Goal: Task Accomplishment & Management: Use online tool/utility

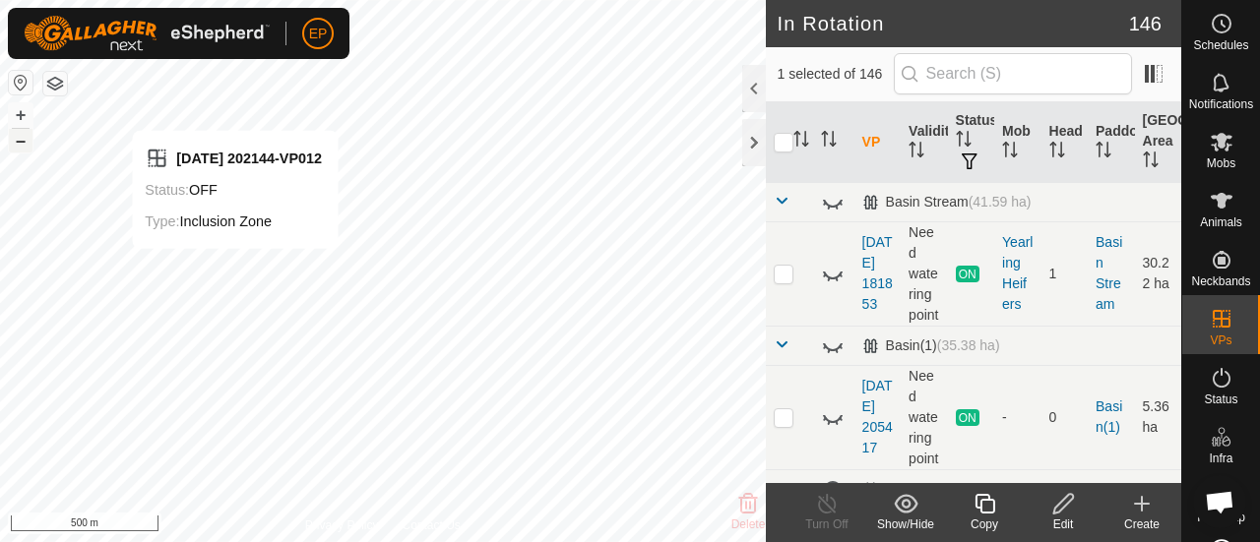
checkbox input "true"
checkbox input "false"
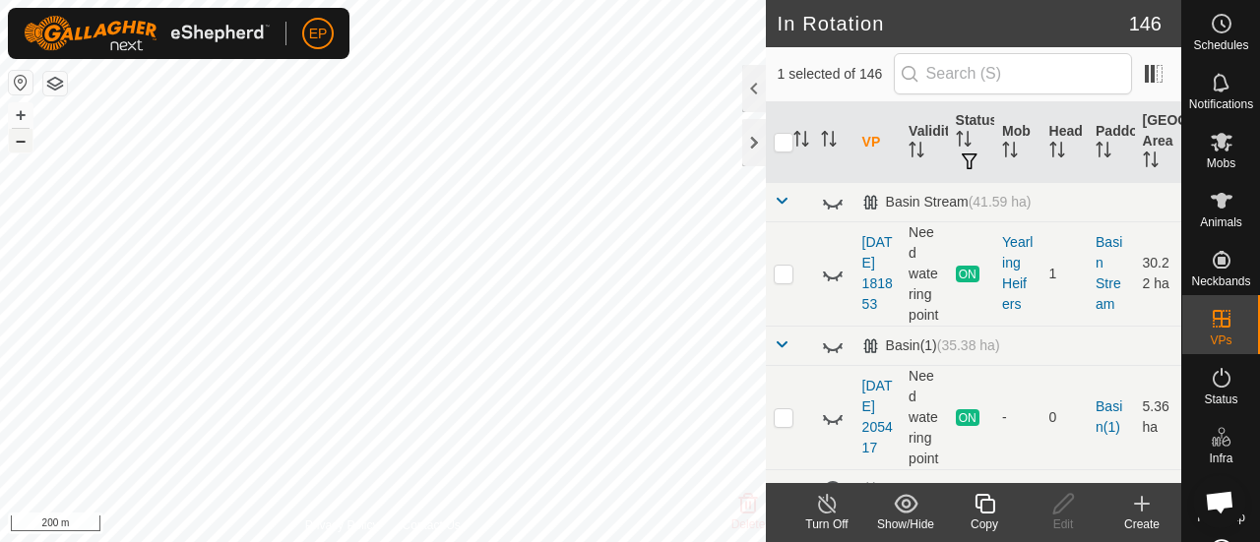
checkbox input "false"
checkbox input "true"
click at [982, 509] on icon at bounding box center [984, 504] width 25 height 24
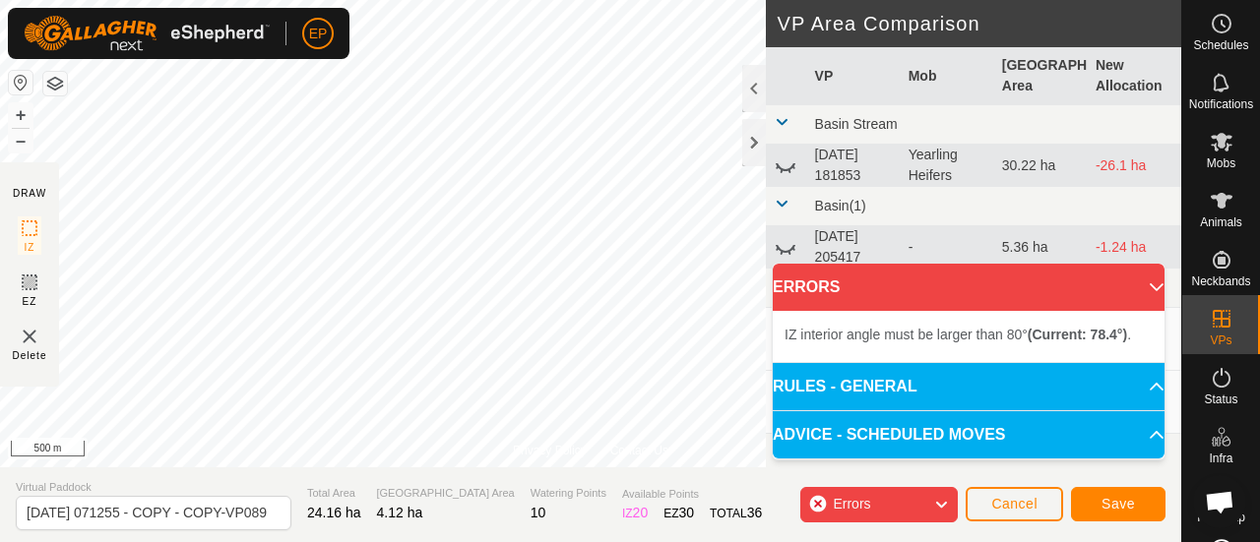
click at [65, 94] on button "button" at bounding box center [55, 84] width 24 height 24
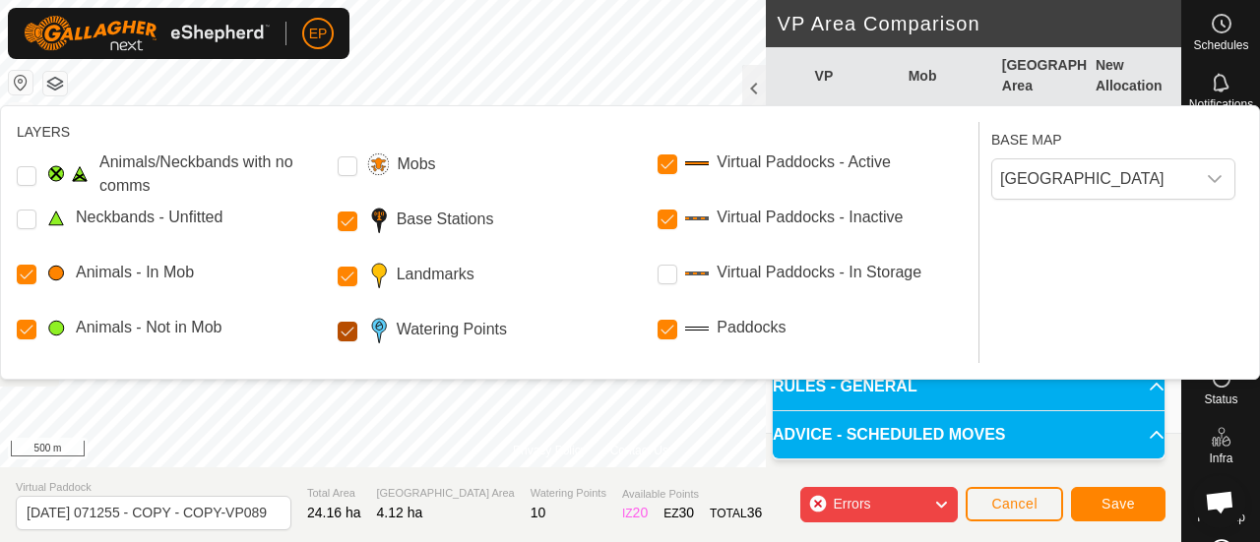
click at [345, 340] on Points "Watering Points" at bounding box center [348, 332] width 20 height 20
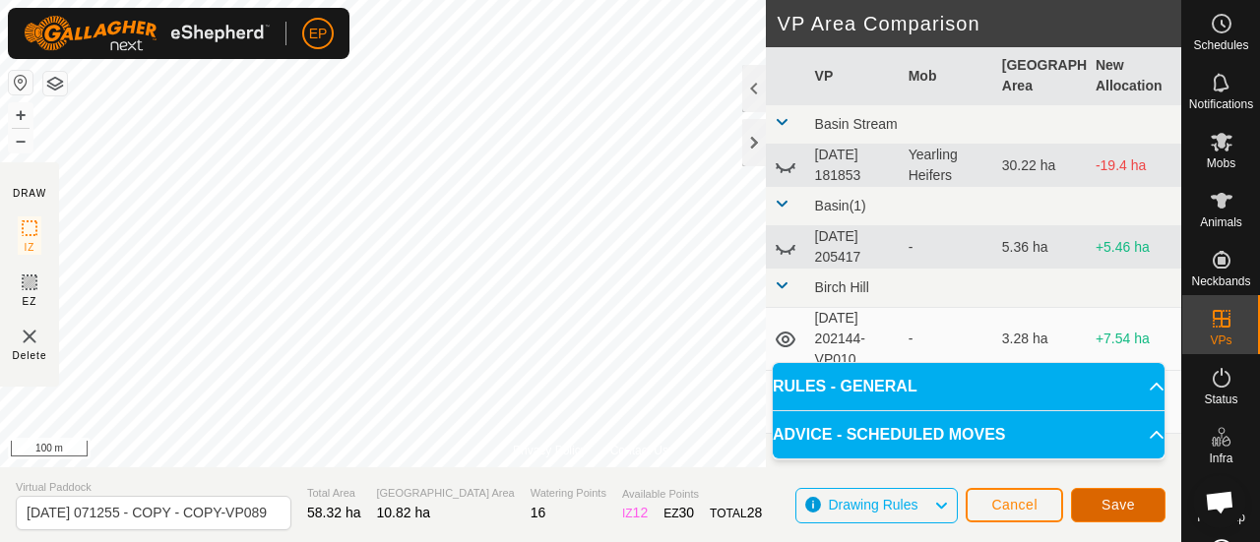
click at [1126, 503] on span "Save" at bounding box center [1117, 505] width 33 height 16
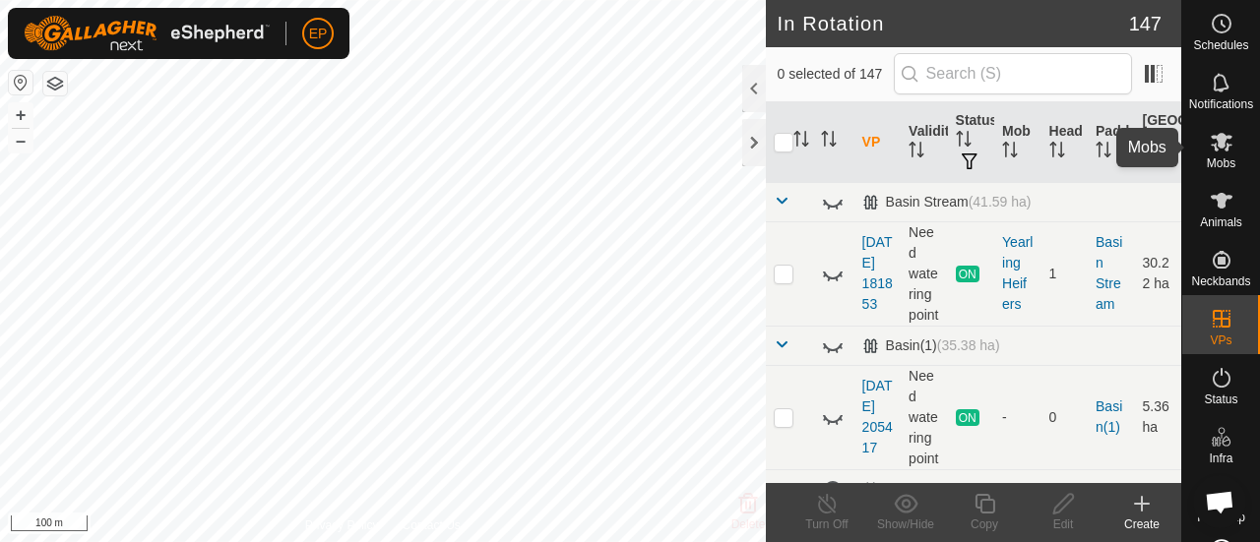
click at [1212, 150] on icon at bounding box center [1222, 142] width 24 height 24
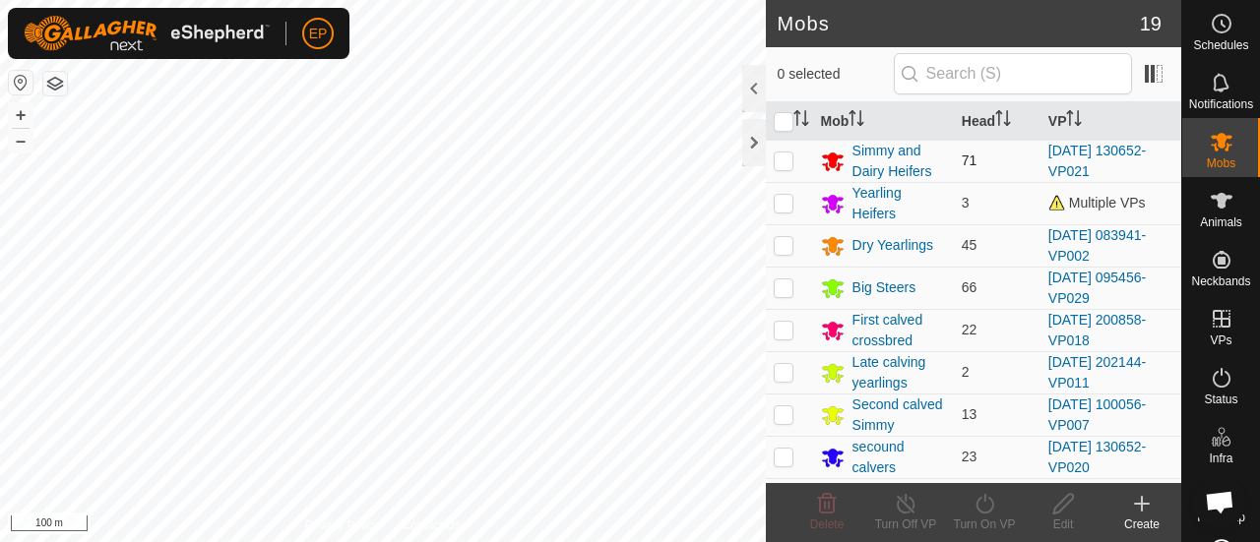
click at [785, 158] on p-checkbox at bounding box center [784, 161] width 20 height 16
checkbox input "true"
click at [976, 499] on icon at bounding box center [984, 504] width 25 height 24
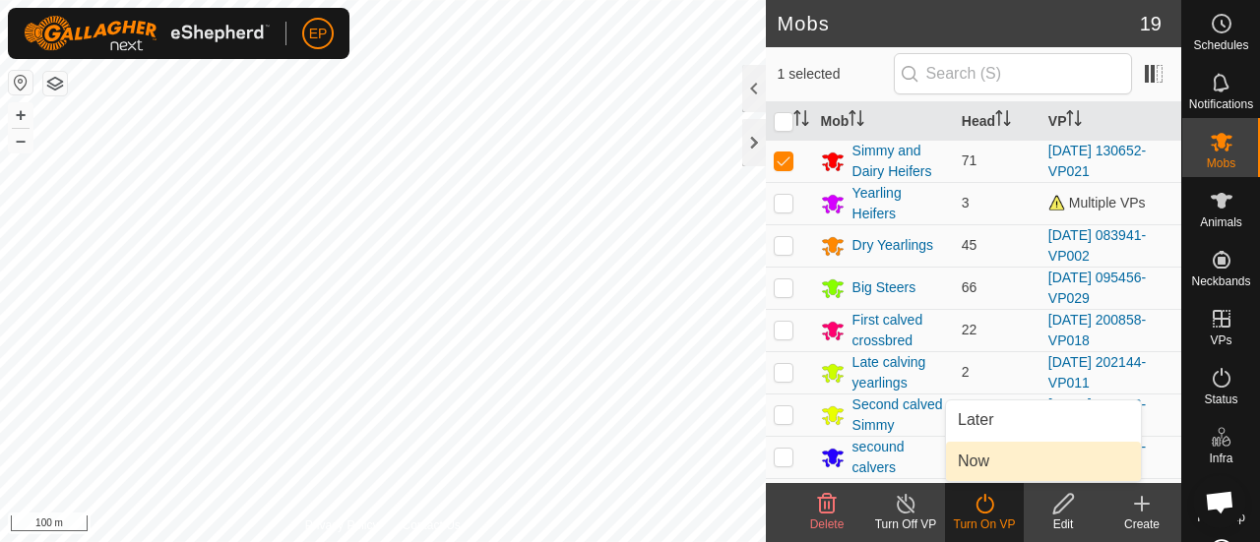
click at [963, 457] on link "Now" at bounding box center [1043, 461] width 195 height 39
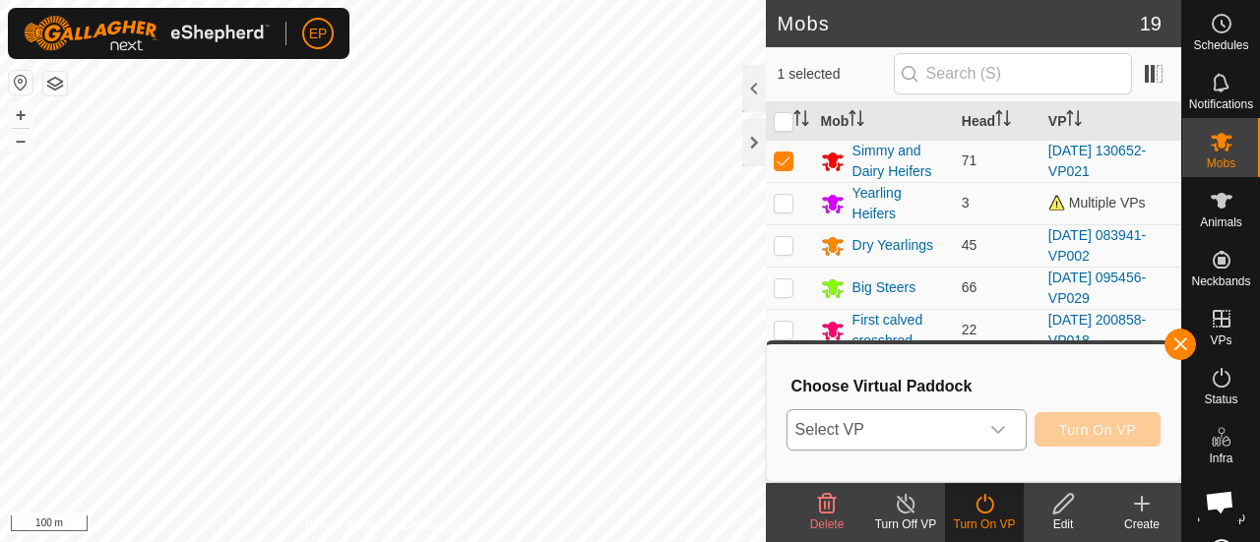
click at [957, 430] on span "Select VP" at bounding box center [882, 429] width 191 height 39
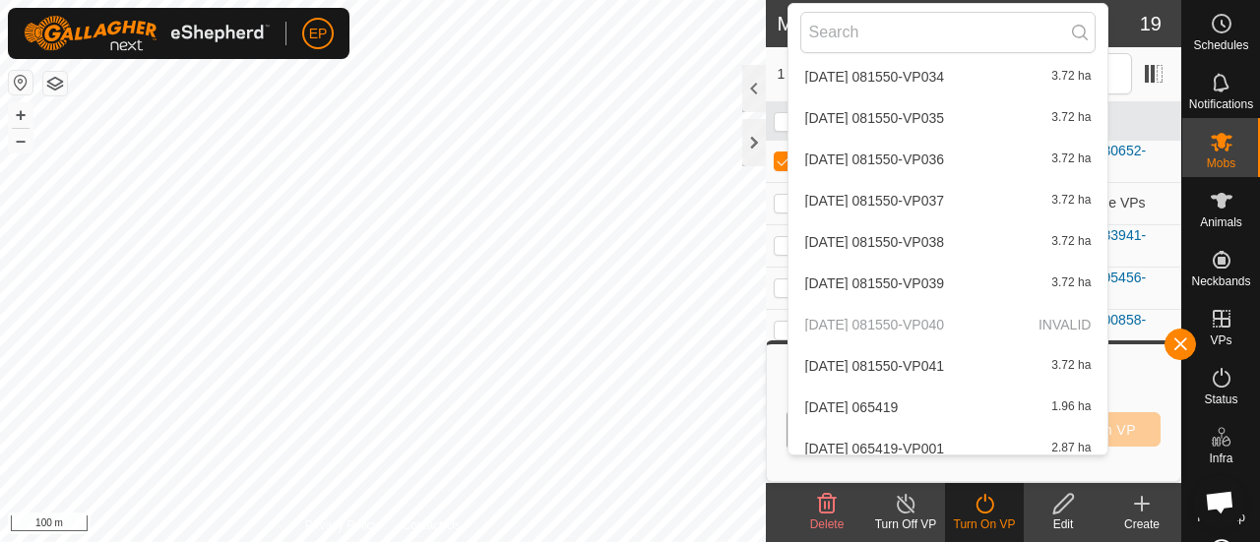
scroll to position [5956, 0]
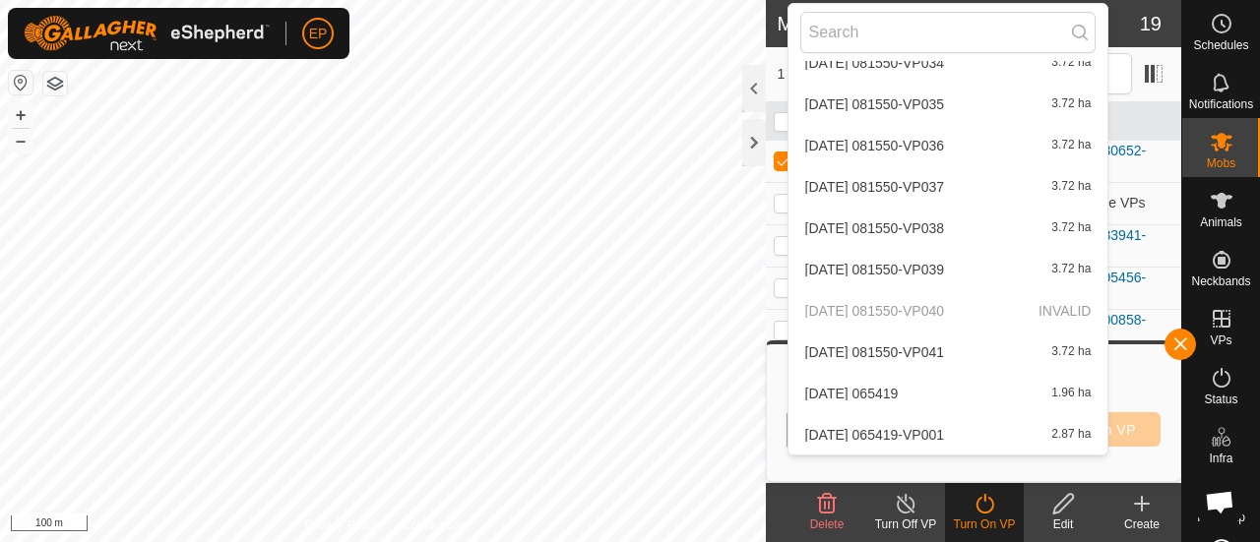
click at [942, 437] on li "[DATE] 065419-VP001 2.87 ha" at bounding box center [948, 434] width 320 height 39
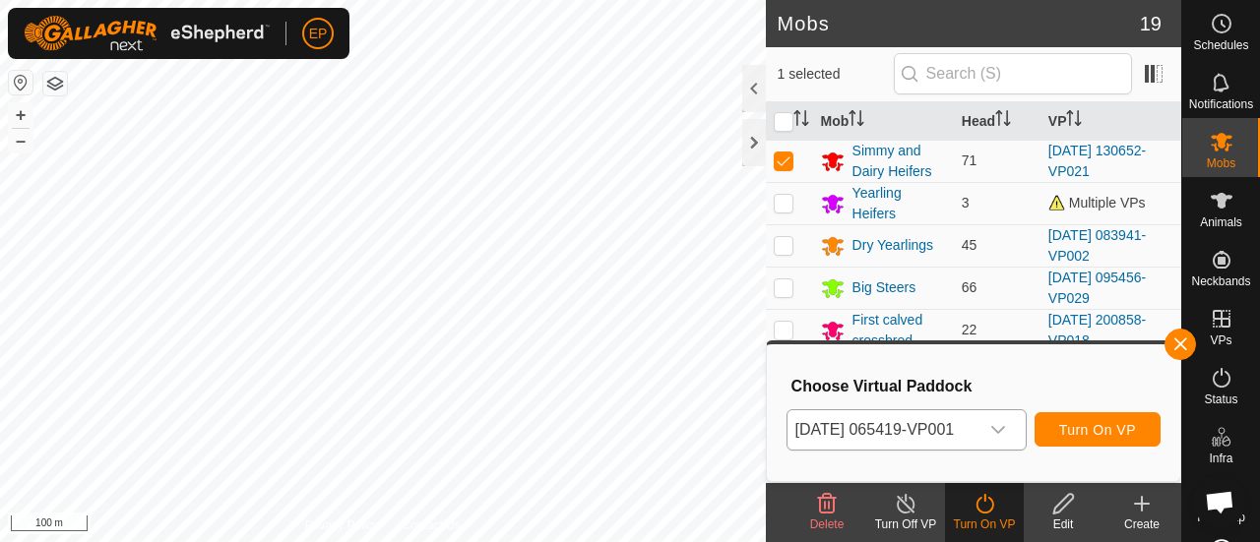
click at [1006, 425] on icon "dropdown trigger" at bounding box center [998, 430] width 16 height 16
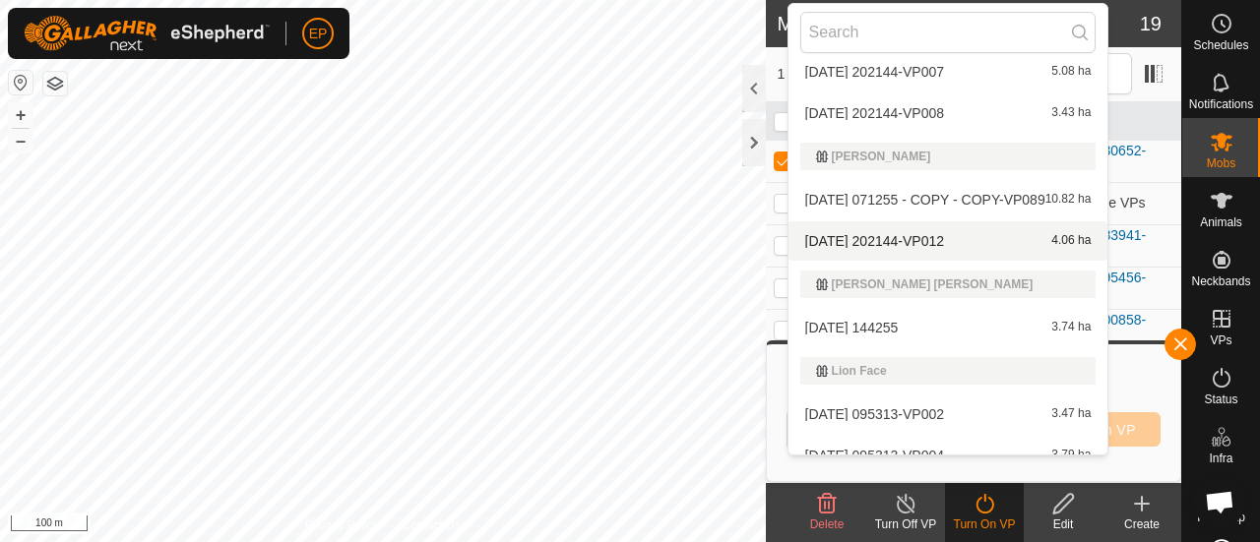
scroll to position [2907, 0]
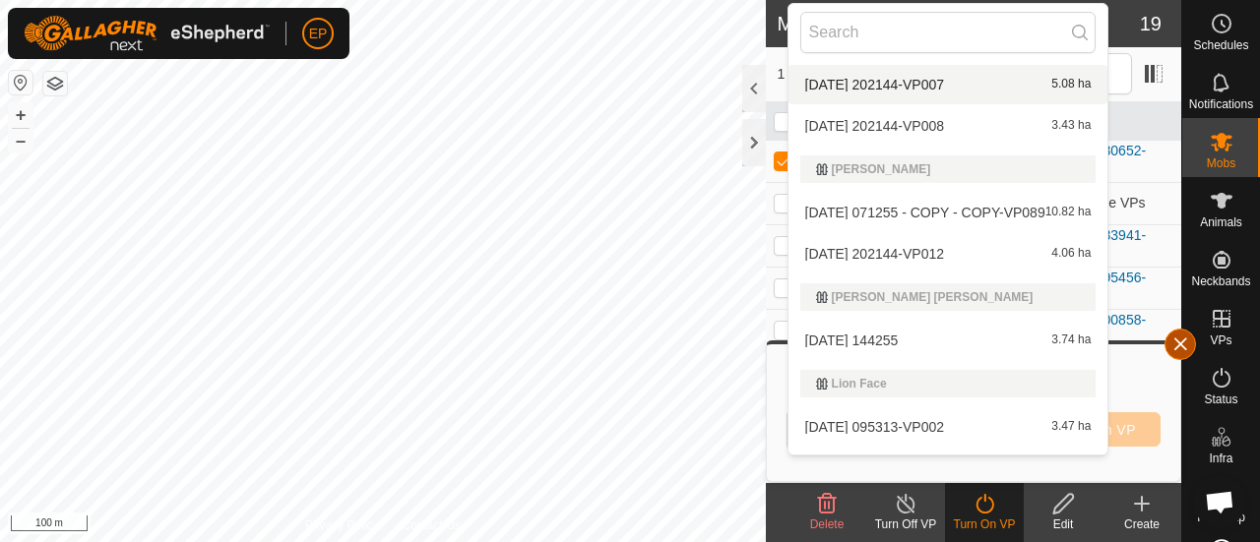
click at [1180, 347] on button "button" at bounding box center [1179, 344] width 31 height 31
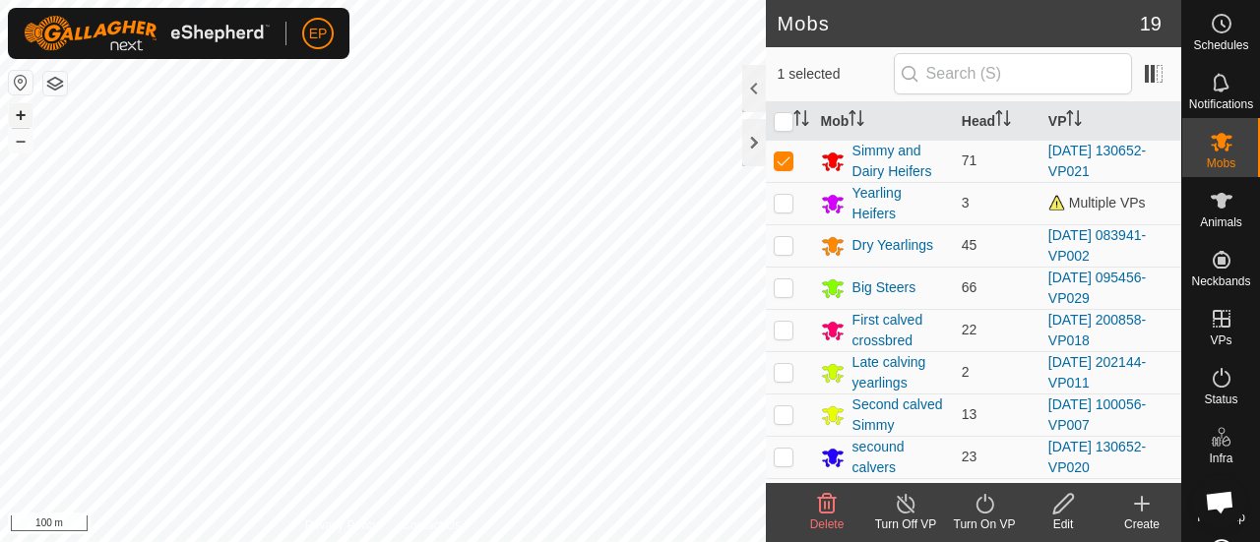
click at [20, 127] on button "+" at bounding box center [21, 115] width 24 height 24
click at [974, 505] on icon at bounding box center [984, 504] width 25 height 24
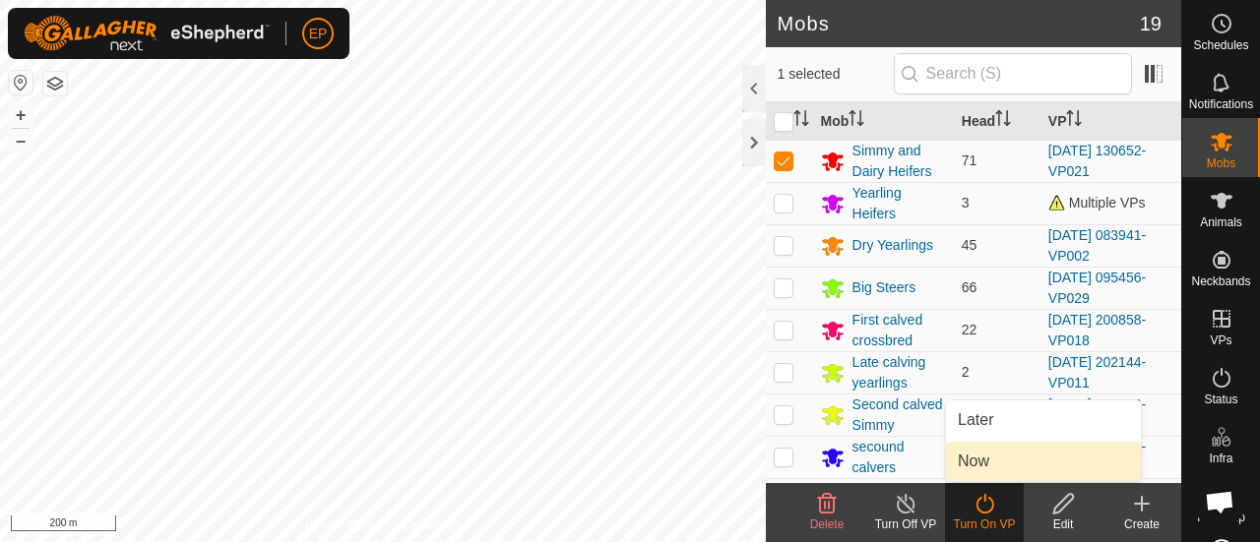
click at [962, 452] on link "Now" at bounding box center [1043, 461] width 195 height 39
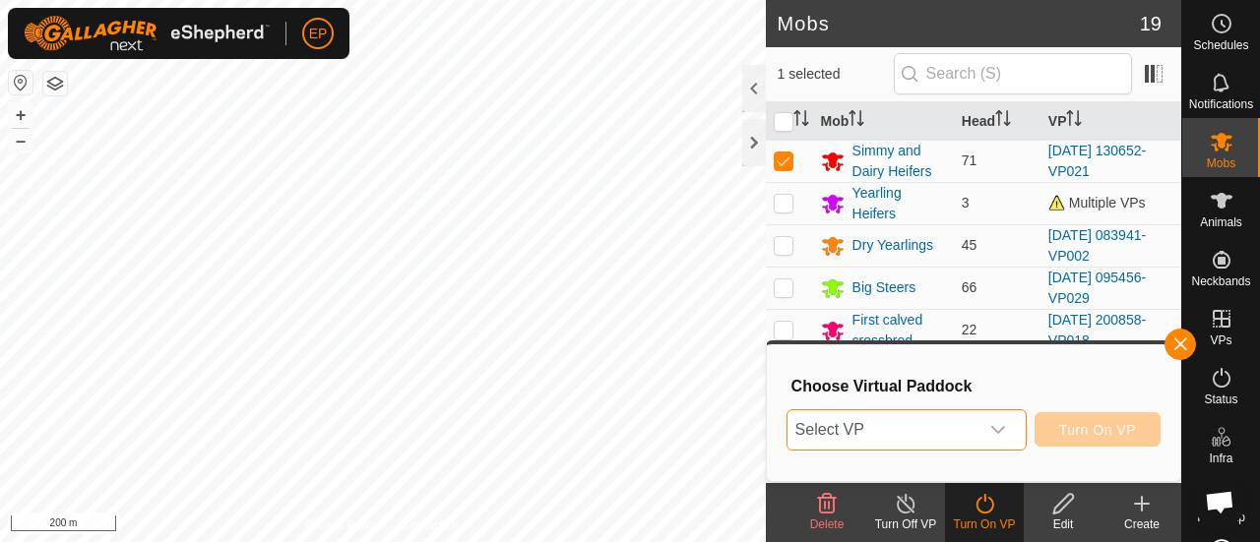
click at [903, 423] on span "Select VP" at bounding box center [882, 429] width 191 height 39
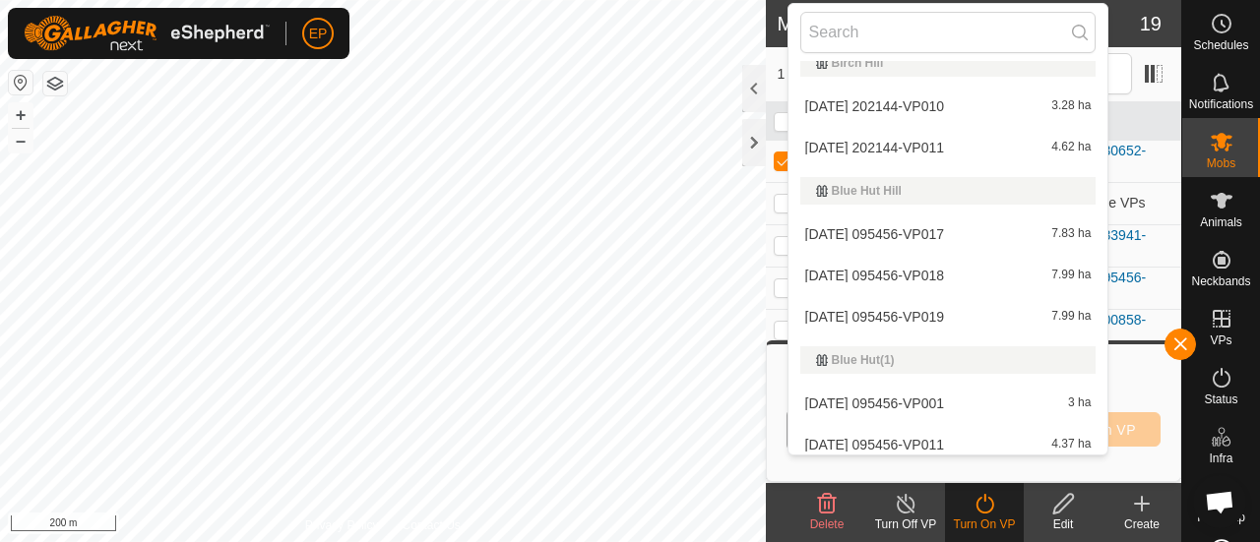
scroll to position [0, 0]
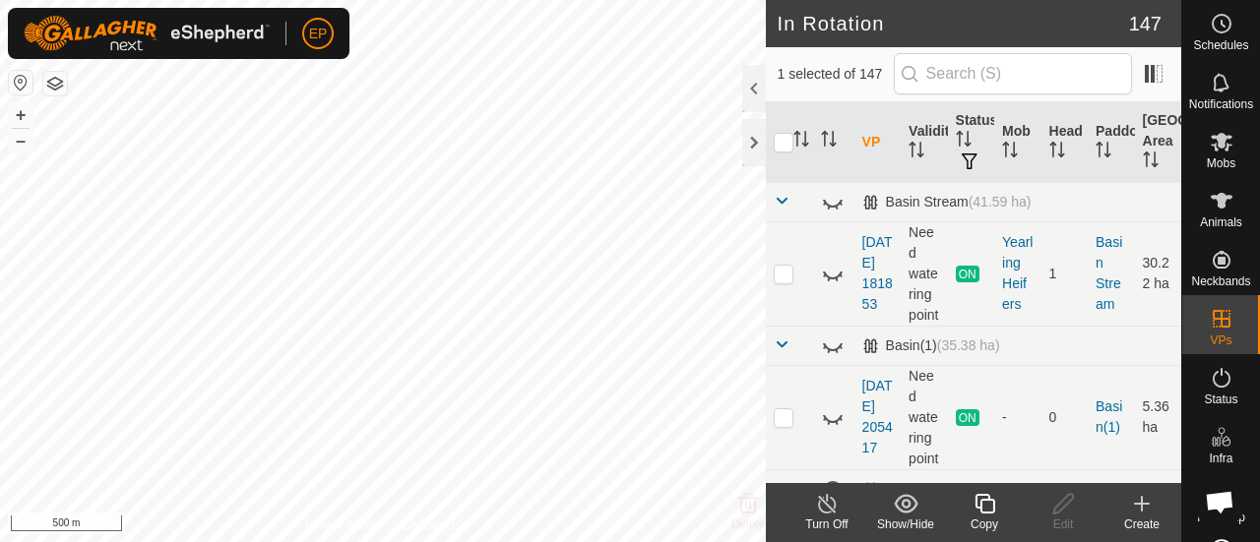
checkbox input "false"
checkbox input "true"
checkbox input "false"
click at [1212, 162] on span "Mobs" at bounding box center [1221, 163] width 29 height 12
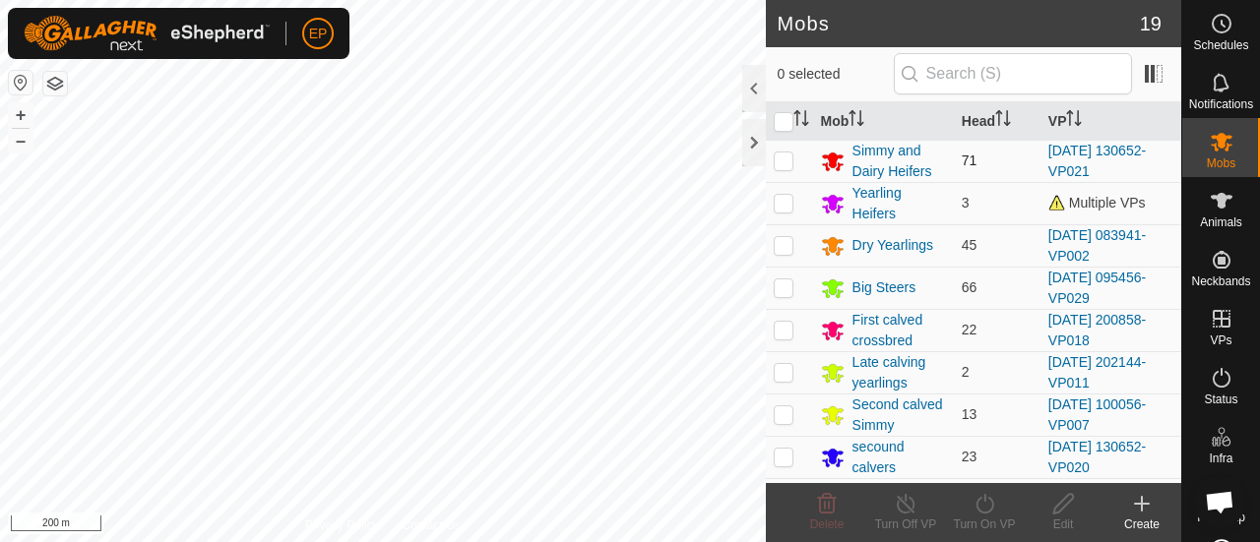
click at [785, 154] on p-checkbox at bounding box center [784, 161] width 20 height 16
checkbox input "true"
click at [976, 497] on icon at bounding box center [984, 504] width 25 height 24
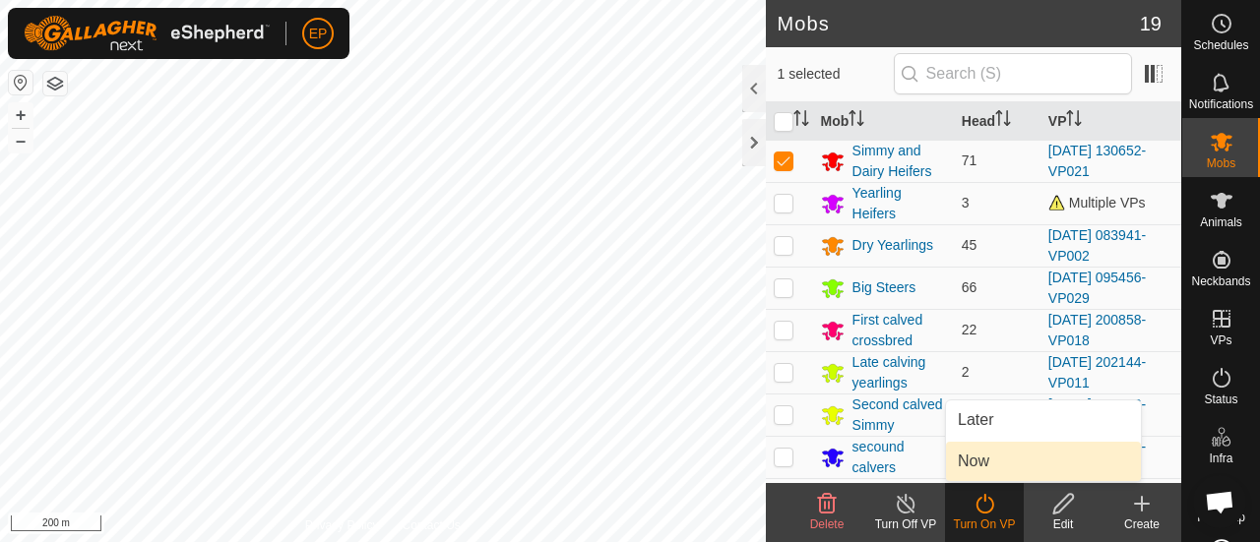
click at [968, 474] on link "Now" at bounding box center [1043, 461] width 195 height 39
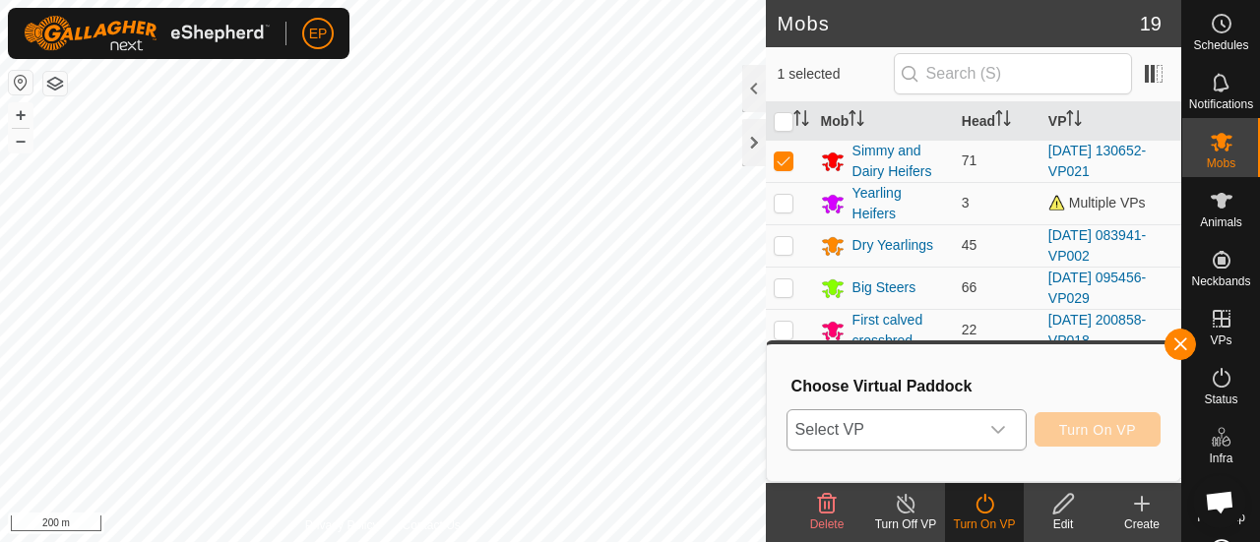
click at [898, 437] on span "Select VP" at bounding box center [882, 429] width 191 height 39
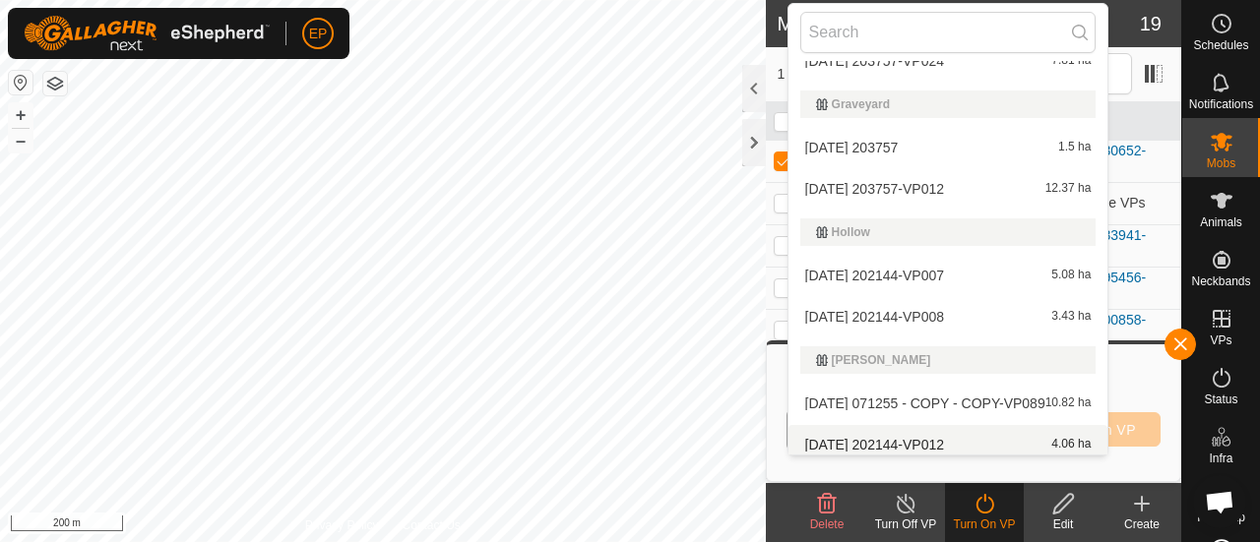
scroll to position [2726, 0]
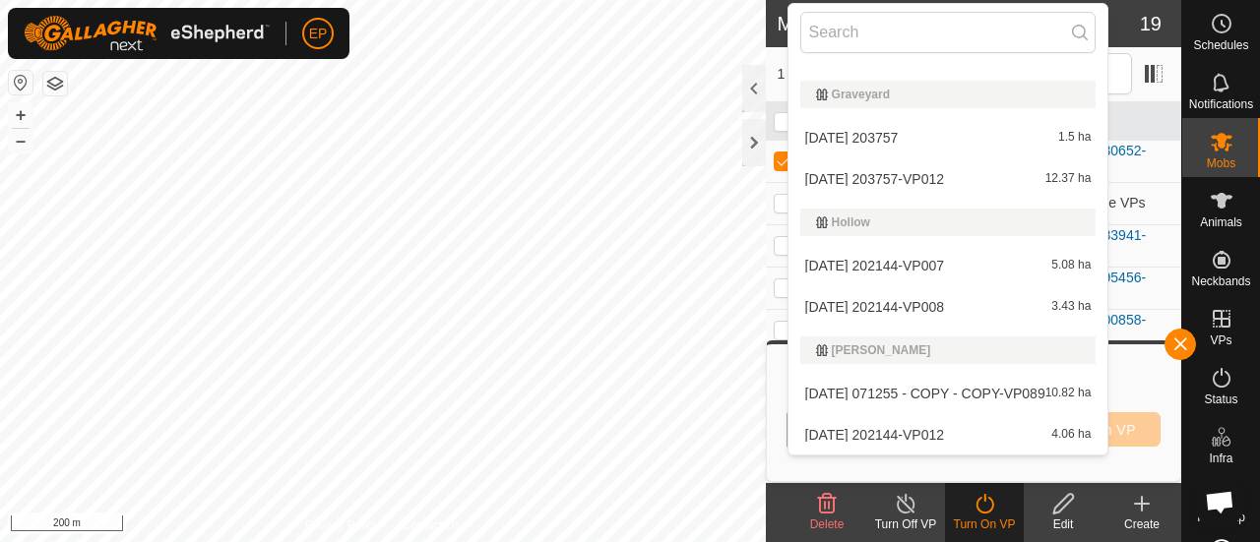
click at [840, 387] on li "[DATE] 071255 - COPY - COPY-VP089 10.82 ha" at bounding box center [948, 393] width 320 height 39
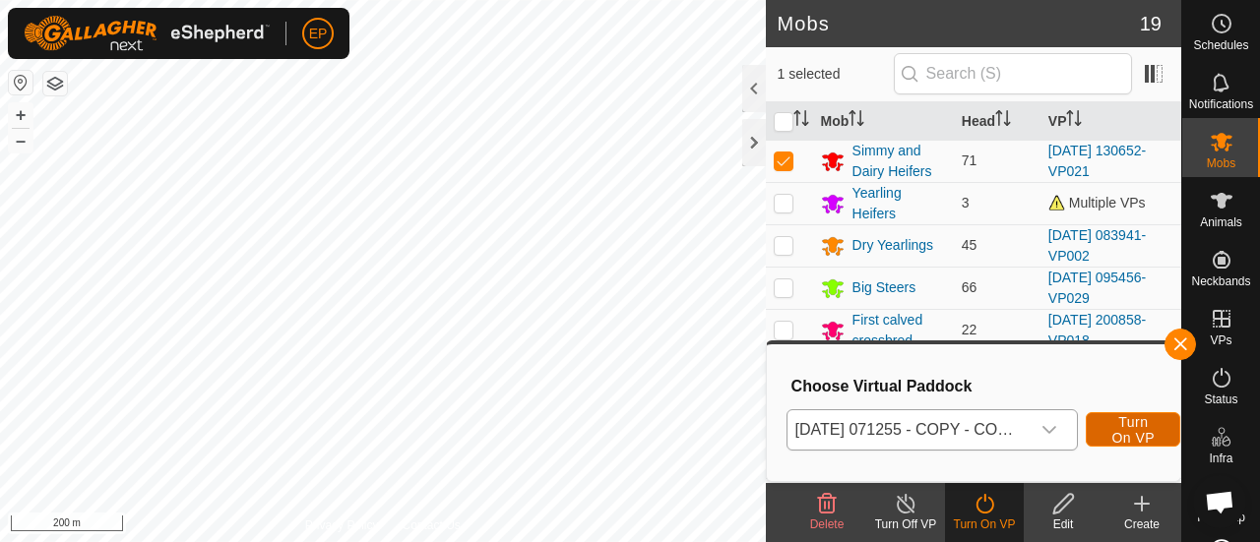
click at [1136, 428] on span "Turn On VP" at bounding box center [1132, 429] width 45 height 31
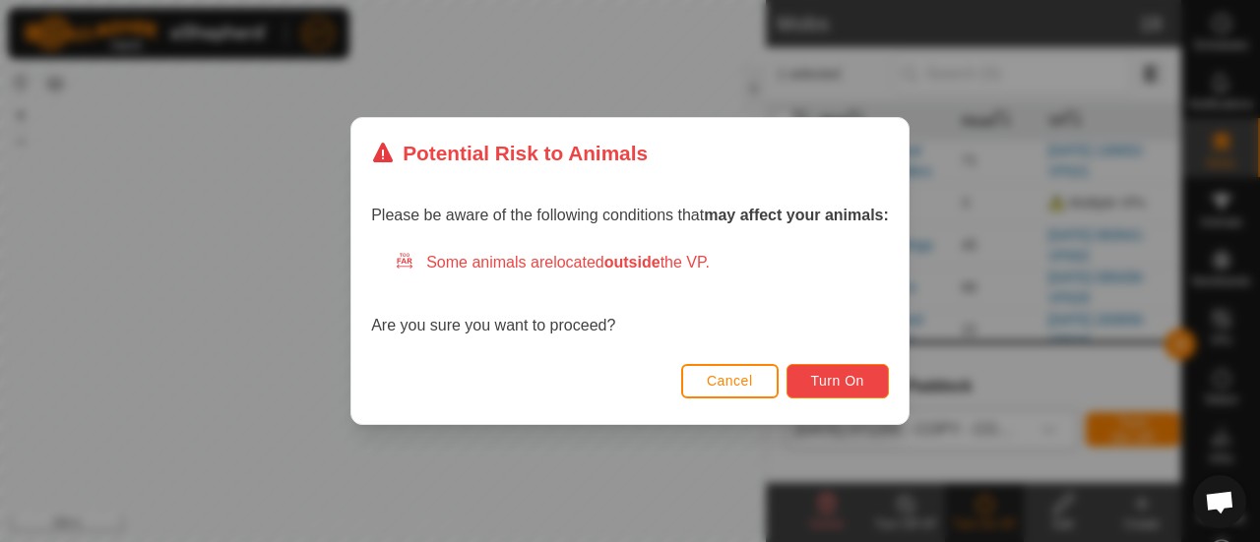
click at [858, 371] on button "Turn On" at bounding box center [837, 381] width 102 height 34
